Goal: Task Accomplishment & Management: Manage account settings

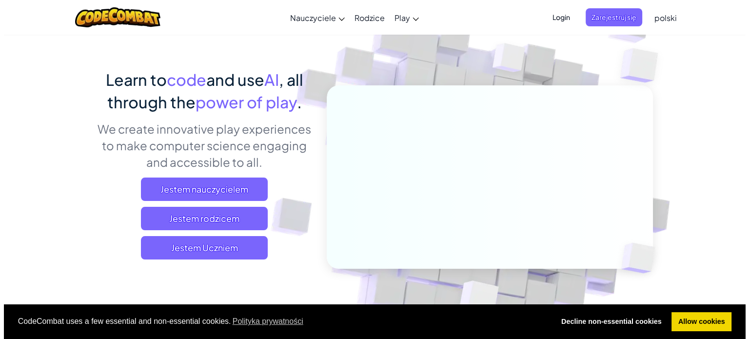
scroll to position [49, 0]
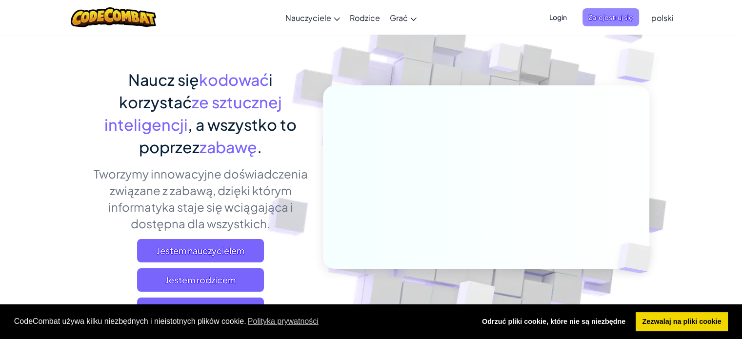
click at [617, 22] on font "Zarejestruj się" at bounding box center [610, 17] width 45 height 10
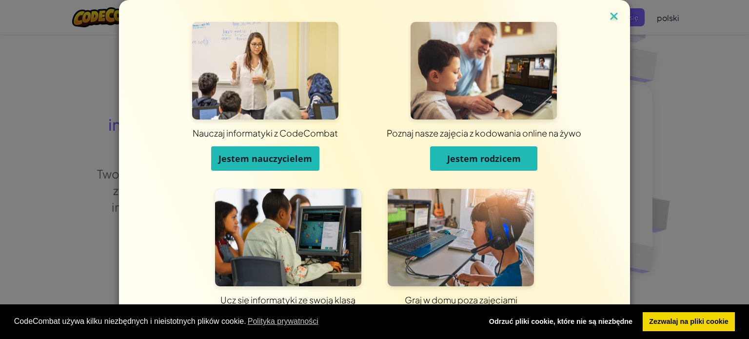
click at [607, 15] on img at bounding box center [613, 17] width 13 height 15
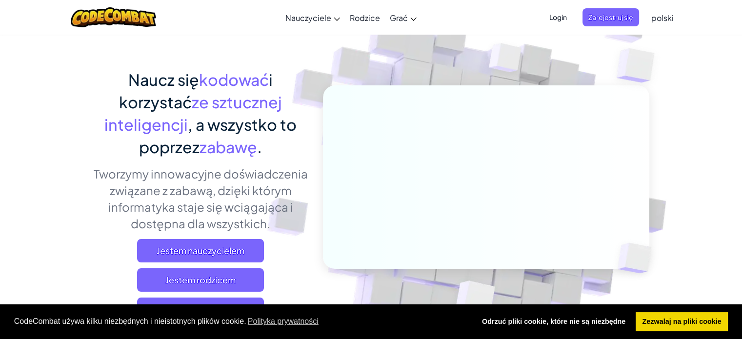
click at [561, 15] on font "Login" at bounding box center [558, 17] width 18 height 9
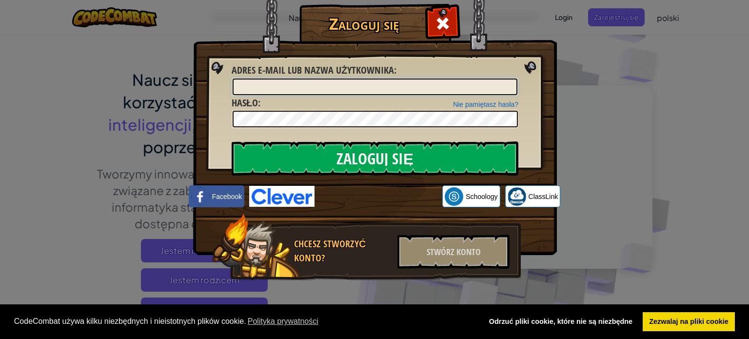
click at [288, 88] on input "Adres e-mail lub nazwa użytkownika :" at bounding box center [375, 86] width 285 height 17
type input "GG.Fimka"
click at [714, 324] on font "Zezwalaj na pliki cookie" at bounding box center [688, 321] width 79 height 8
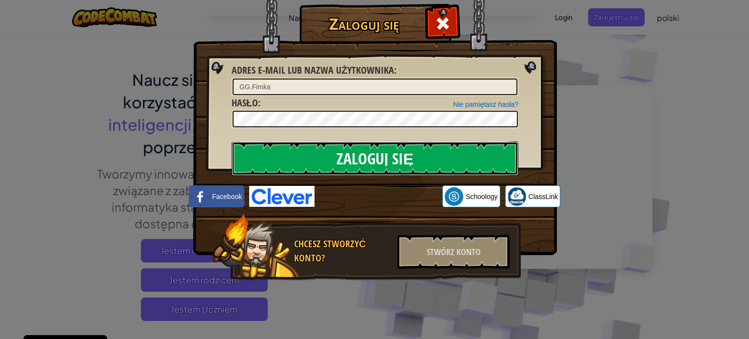
click at [414, 149] on input "Zaloguj się" at bounding box center [375, 158] width 287 height 34
